Goal: Participate in discussion: Engage in conversation with other users on a specific topic

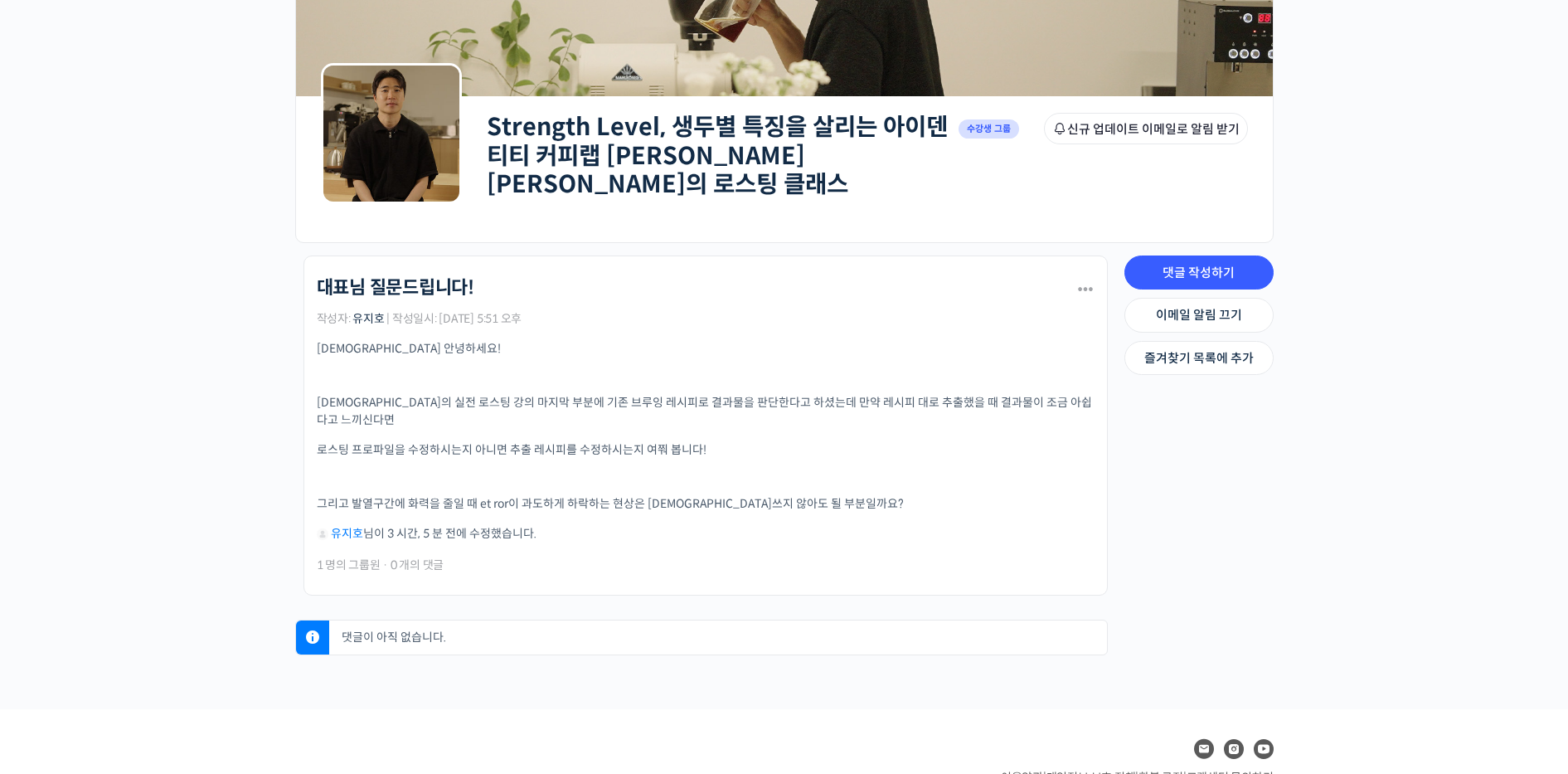
scroll to position [167, 0]
